Goal: Task Accomplishment & Management: Manage account settings

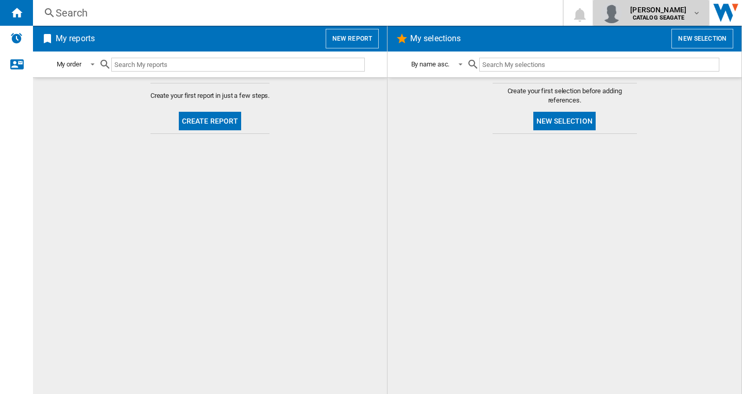
click at [671, 16] on b "CATALOG SEAGATE" at bounding box center [659, 17] width 52 height 7
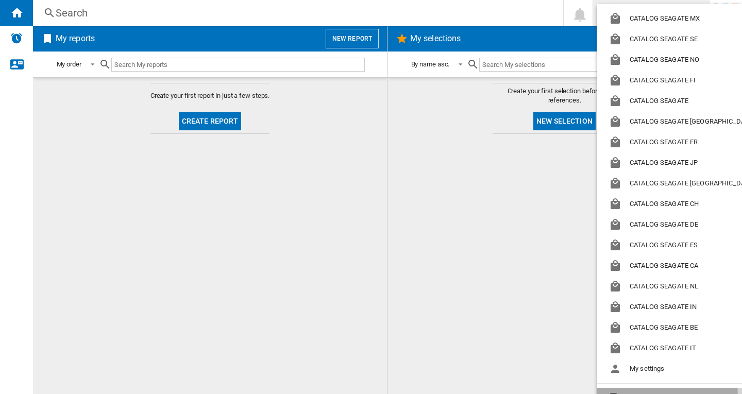
click at [666, 393] on button "Logout" at bounding box center [684, 398] width 174 height 21
